Goal: Check status

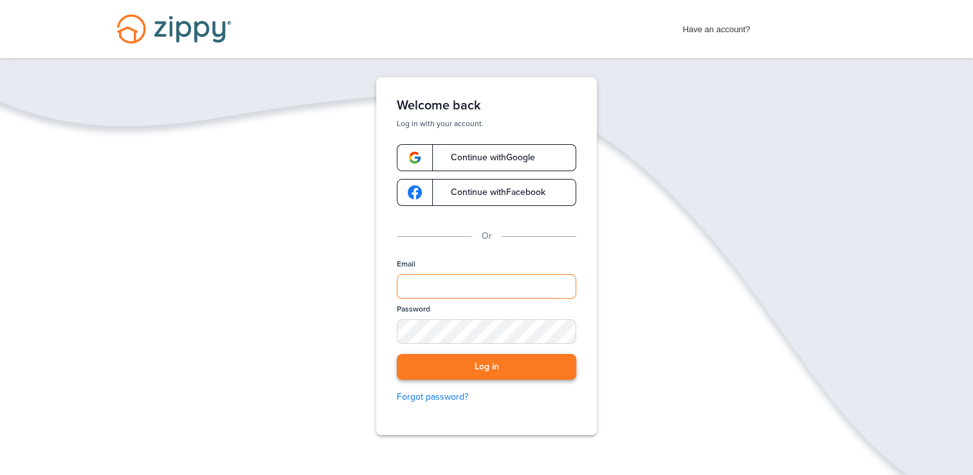
type input "**********"
click at [547, 361] on button "Log in" at bounding box center [486, 367] width 179 height 26
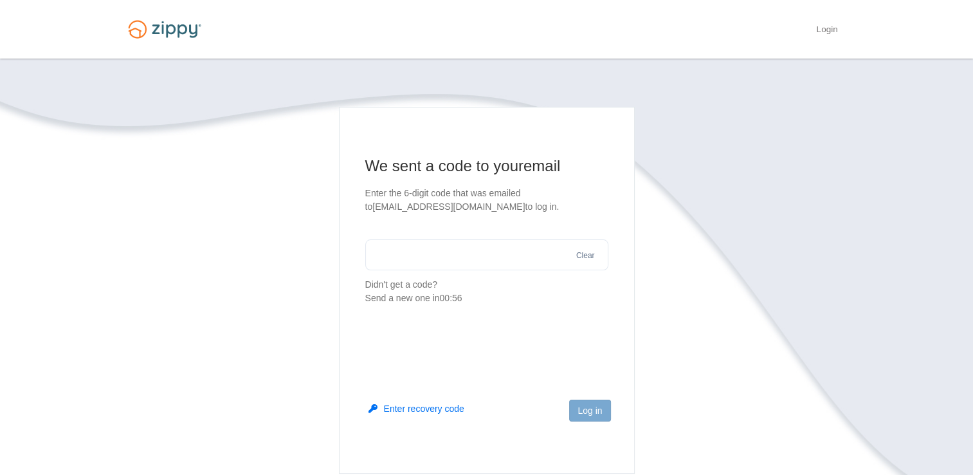
click at [412, 248] on input "text" at bounding box center [486, 254] width 243 height 31
click at [406, 259] on input "text" at bounding box center [486, 254] width 243 height 31
type input "******"
click at [583, 415] on button "Log in" at bounding box center [589, 410] width 41 height 22
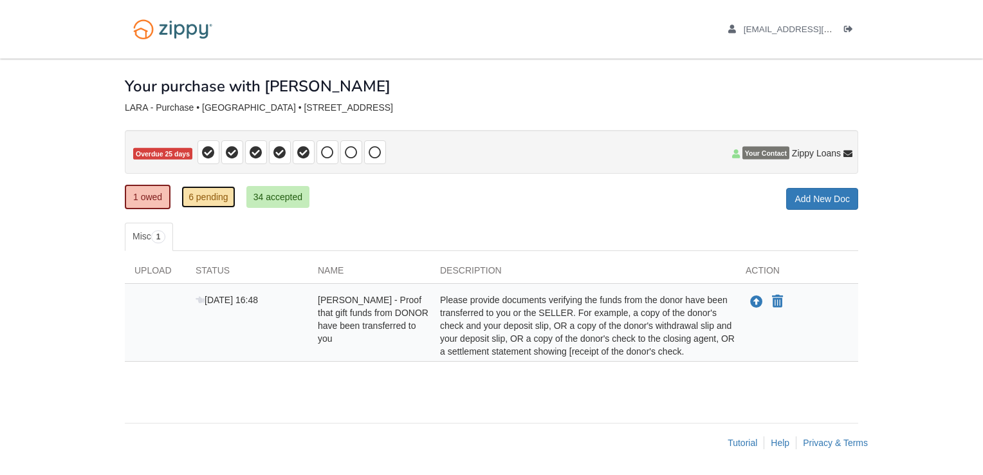
click at [206, 197] on link "6 pending" at bounding box center [208, 197] width 54 height 22
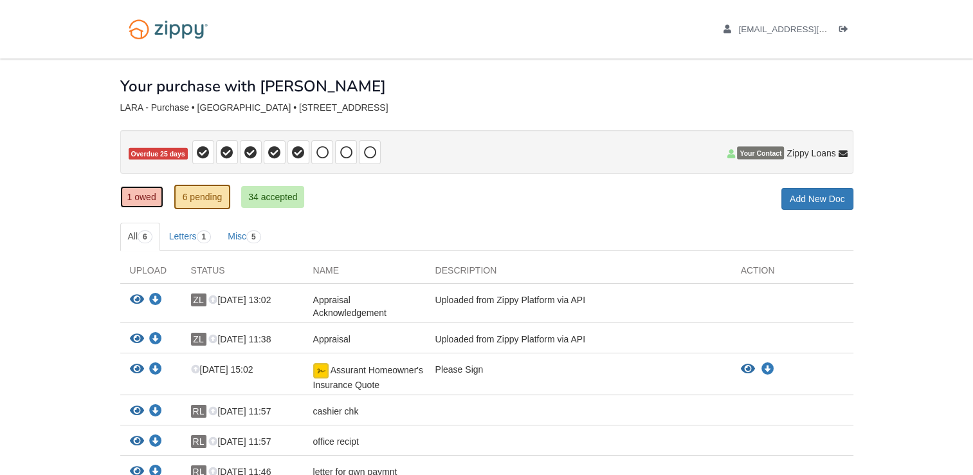
click at [147, 192] on link "1 owed" at bounding box center [141, 197] width 43 height 22
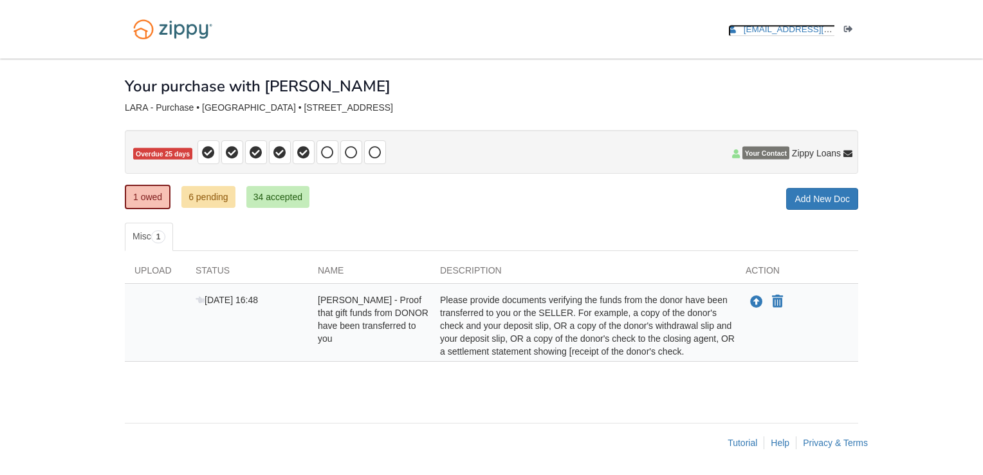
click at [792, 26] on span "raq2121@myyahoo.com" at bounding box center [817, 29] width 147 height 10
click at [784, 24] on span "raq2121@myyahoo.com" at bounding box center [817, 29] width 147 height 10
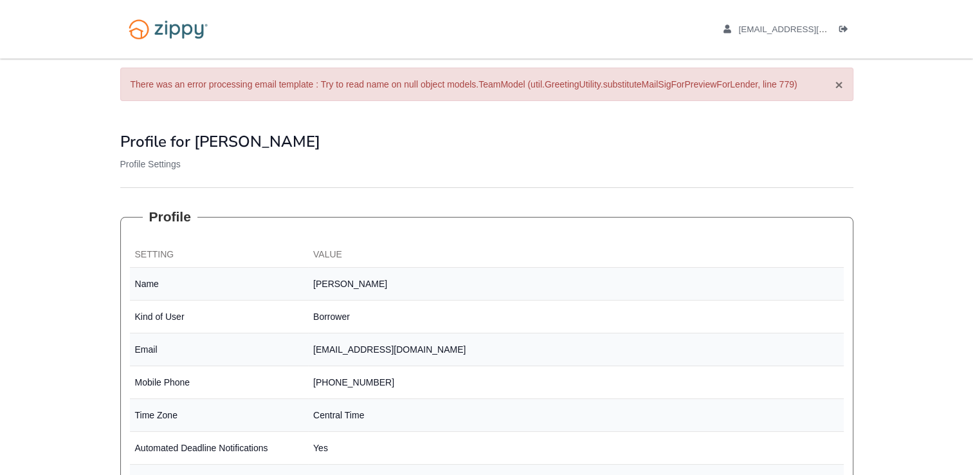
click at [843, 87] on button "×" at bounding box center [839, 85] width 8 height 14
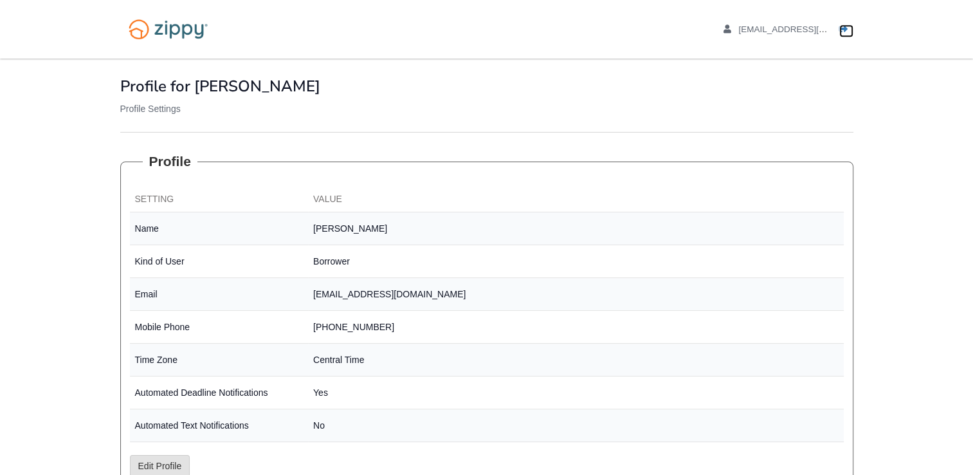
click at [846, 32] on icon "Log out" at bounding box center [843, 29] width 9 height 9
